Goal: Information Seeking & Learning: Learn about a topic

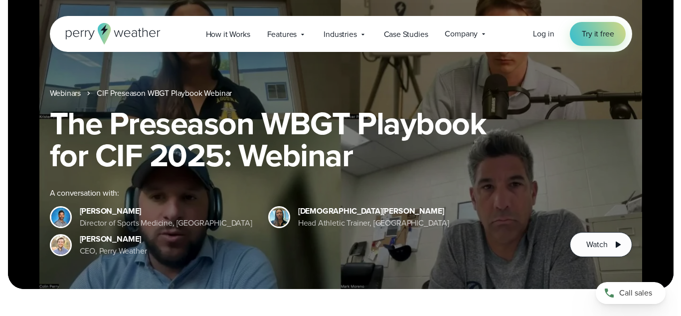
scroll to position [54, 0]
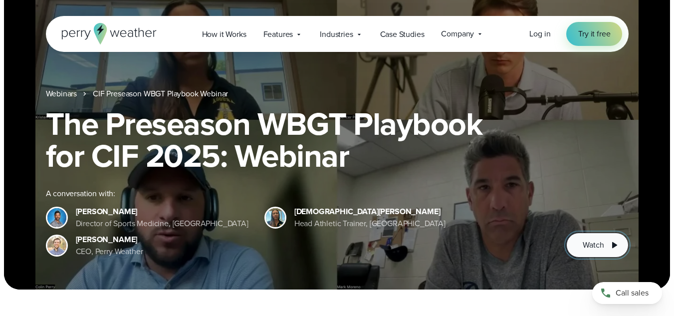
click at [599, 245] on span "Watch" at bounding box center [593, 245] width 21 height 12
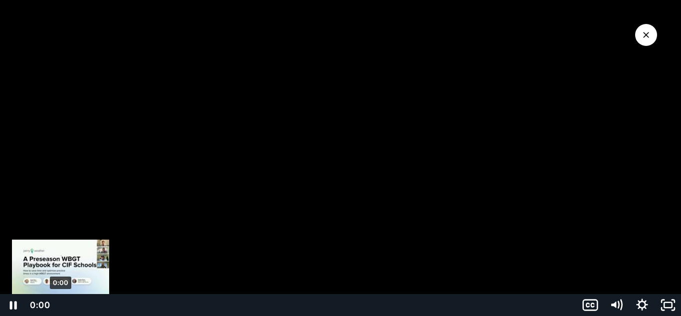
drag, startPoint x: 71, startPoint y: 303, endPoint x: 59, endPoint y: 304, distance: 11.5
click at [59, 304] on div "Playbar" at bounding box center [60, 304] width 7 height 7
click at [64, 308] on div "Playbar" at bounding box center [63, 304] width 7 height 7
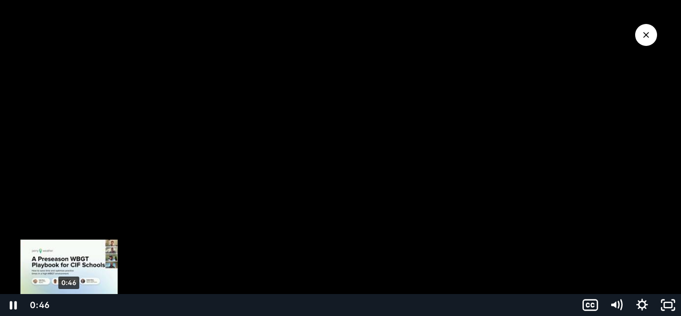
click at [69, 308] on div "Playbar" at bounding box center [68, 304] width 7 height 7
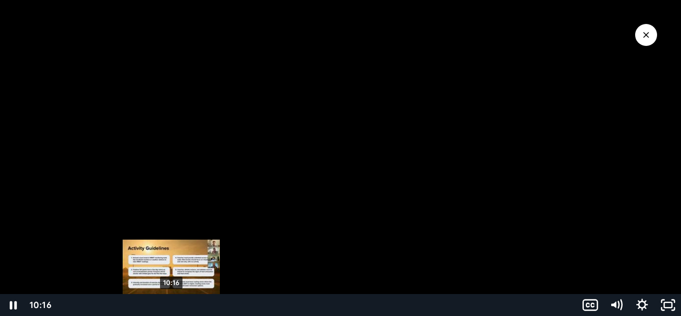
click at [172, 309] on div "10:16" at bounding box center [315, 305] width 511 height 22
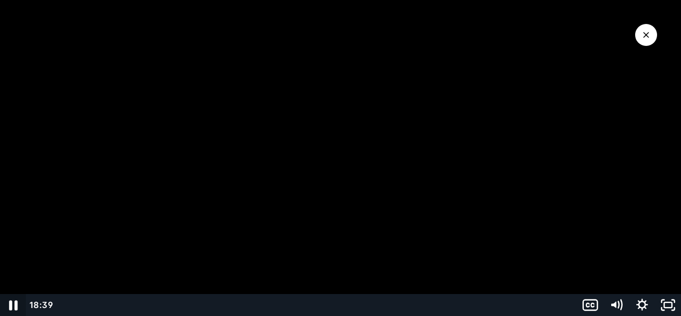
click at [10, 301] on icon "Pause" at bounding box center [13, 305] width 8 height 10
click at [15, 308] on icon "Play Video" at bounding box center [14, 305] width 26 height 22
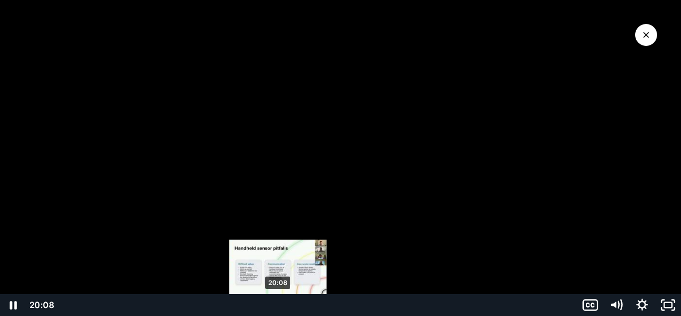
drag, startPoint x: 265, startPoint y: 304, endPoint x: 278, endPoint y: 307, distance: 13.8
click at [278, 307] on div "Playbar" at bounding box center [277, 304] width 7 height 7
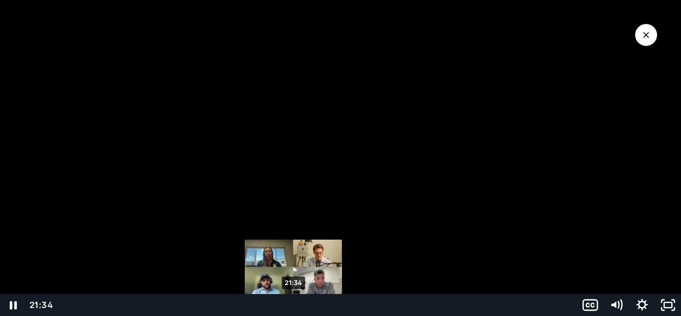
drag, startPoint x: 278, startPoint y: 307, endPoint x: 294, endPoint y: 307, distance: 15.5
click at [294, 307] on div "Playbar" at bounding box center [293, 304] width 7 height 7
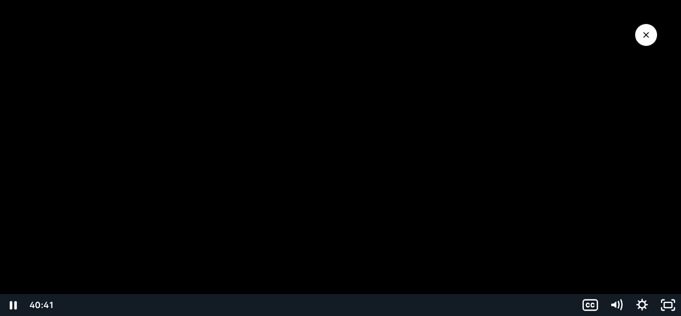
click at [480, 279] on div at bounding box center [340, 158] width 681 height 316
click at [13, 306] on icon "Play Video" at bounding box center [13, 304] width 6 height 9
click at [13, 306] on icon "Pause" at bounding box center [13, 305] width 31 height 26
click at [13, 306] on icon "Play Video" at bounding box center [14, 304] width 8 height 11
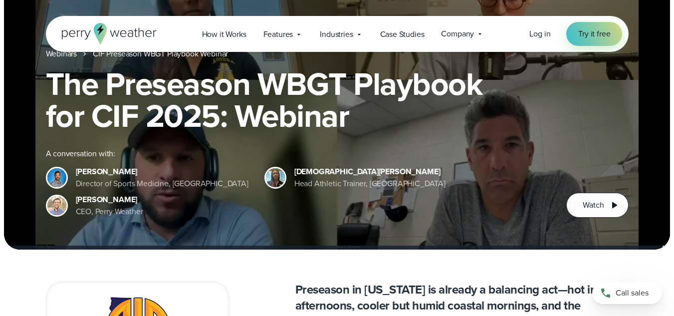
scroll to position [94, 0]
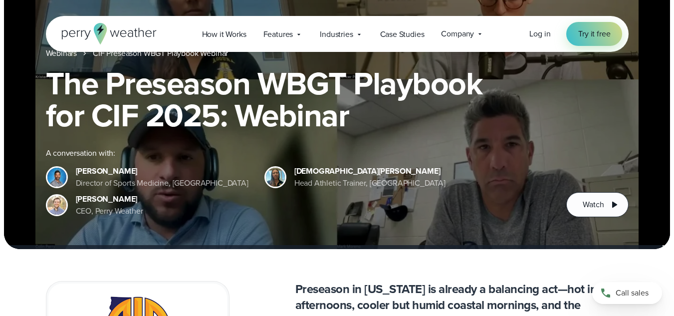
drag, startPoint x: 590, startPoint y: 200, endPoint x: 432, endPoint y: 222, distance: 159.6
click at [432, 222] on div "Webinars CIF Preseason WBGT Playbook Webinar The Preseason WBGT Playbook for CI…" at bounding box center [337, 79] width 666 height 339
drag, startPoint x: 594, startPoint y: 206, endPoint x: 472, endPoint y: 233, distance: 124.7
drag, startPoint x: 472, startPoint y: 233, endPoint x: 265, endPoint y: 185, distance: 212.6
click at [248, 185] on div "Director of Sports Medicine, [GEOGRAPHIC_DATA]" at bounding box center [162, 183] width 173 height 12
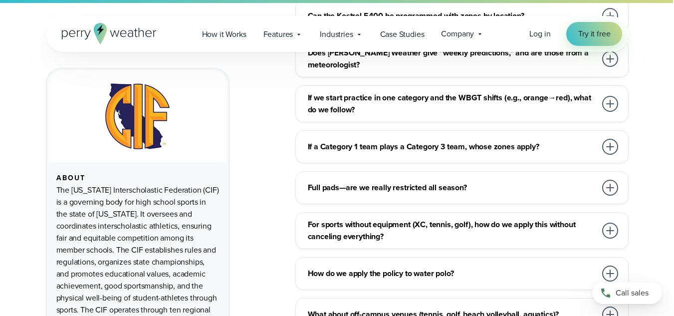
scroll to position [4496, 0]
click at [407, 267] on h3 "How do we apply the policy to water polo?" at bounding box center [452, 273] width 288 height 12
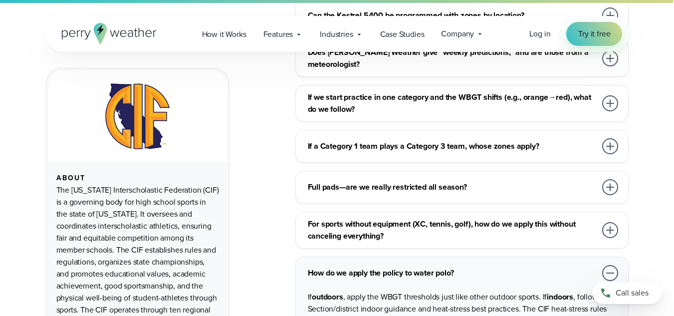
drag, startPoint x: 267, startPoint y: 269, endPoint x: 265, endPoint y: 276, distance: 7.1
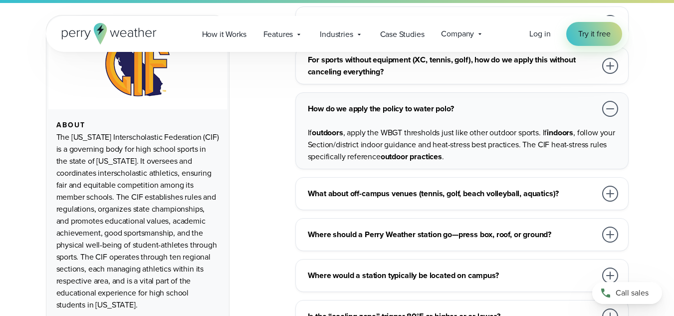
scroll to position [4661, 0]
click at [406, 310] on h3 "Is the “cooling zone” trigger 80°F or higher or or lower?" at bounding box center [452, 316] width 288 height 12
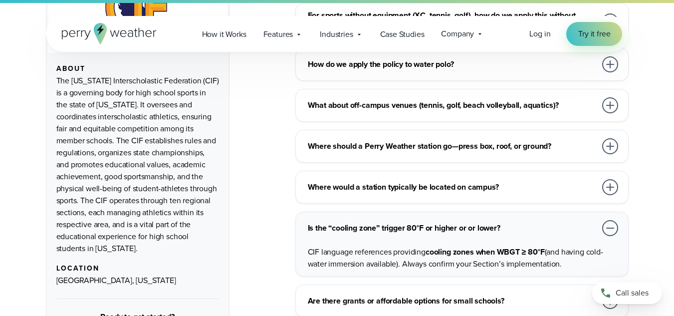
scroll to position [4705, 0]
drag, startPoint x: 414, startPoint y: 233, endPoint x: 376, endPoint y: 230, distance: 39.0
click at [376, 294] on h3 "Are there grants or affordable options for small schools?" at bounding box center [452, 300] width 288 height 12
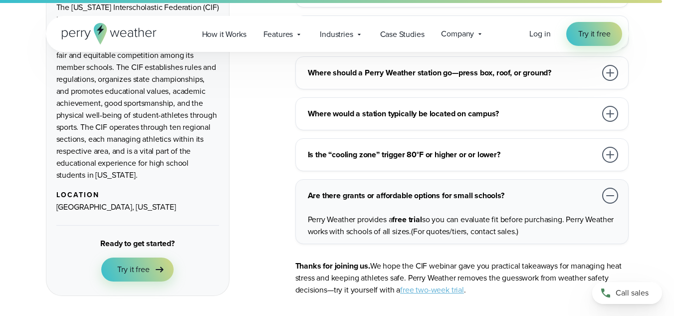
scroll to position [3063, 0]
